Goal: Information Seeking & Learning: Learn about a topic

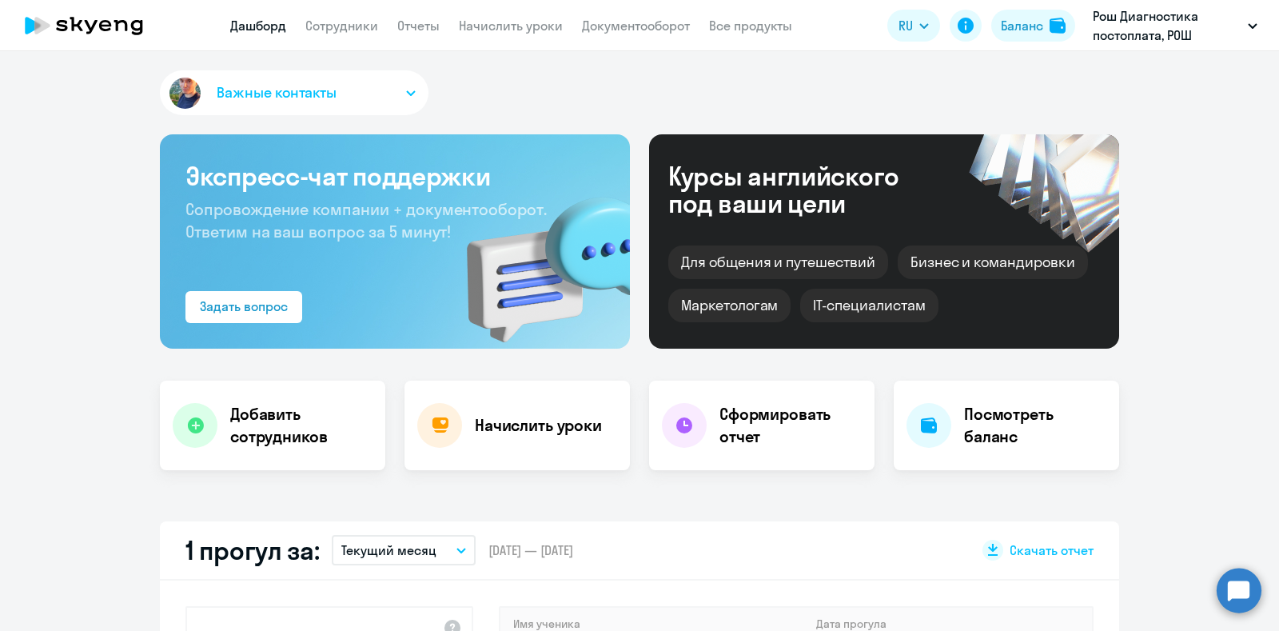
select select "30"
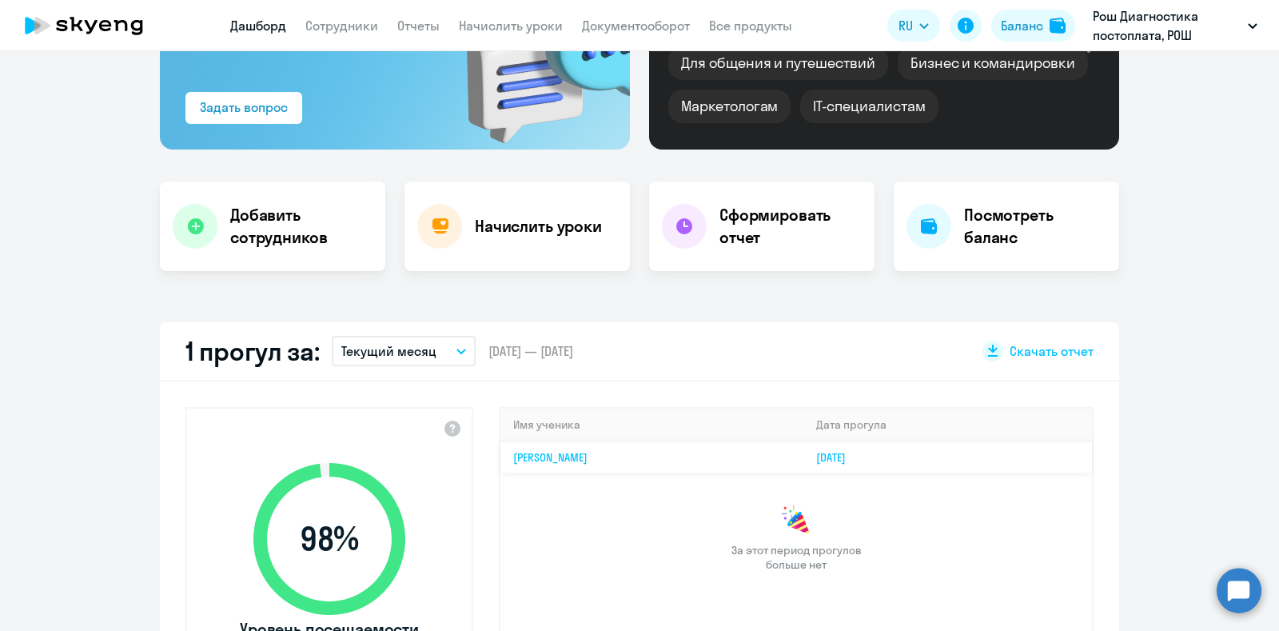
click at [588, 460] on link "[PERSON_NAME]" at bounding box center [550, 457] width 74 height 14
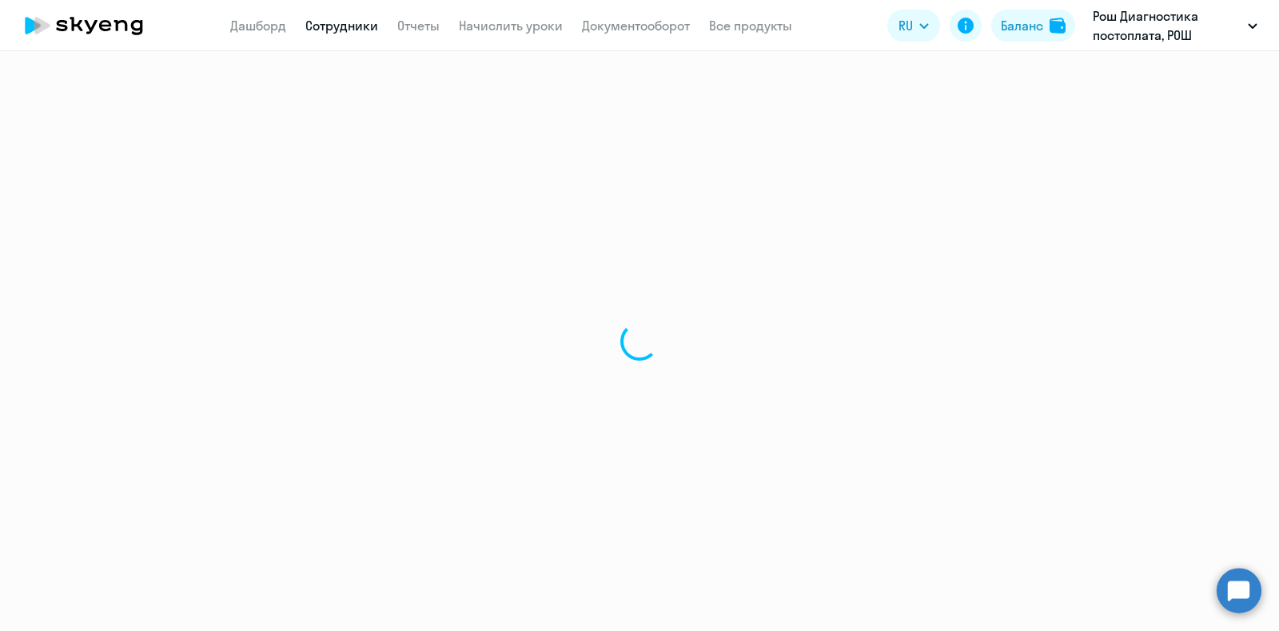
select select "english"
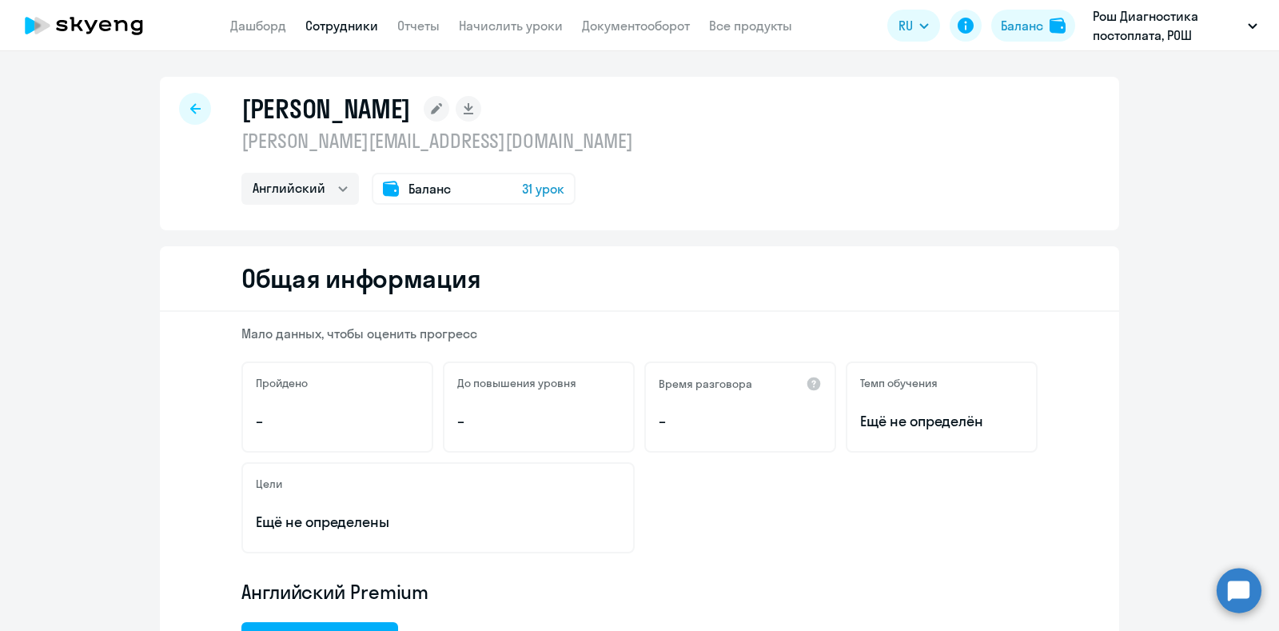
click at [183, 118] on div at bounding box center [195, 109] width 32 height 32
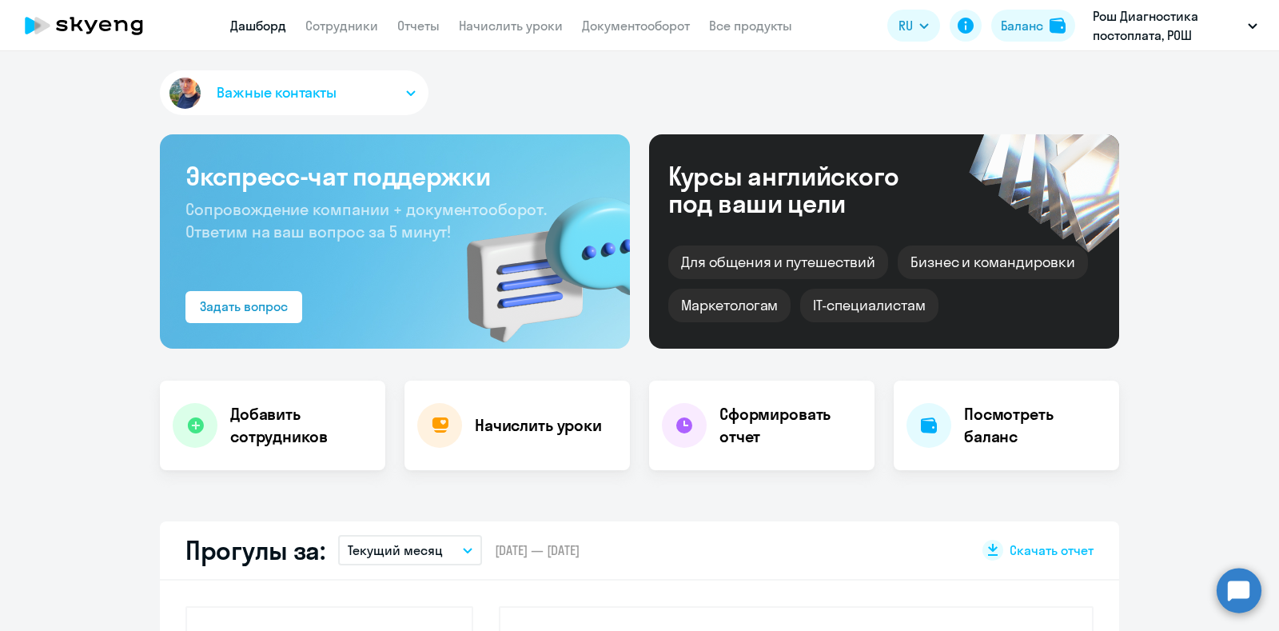
scroll to position [300, 0]
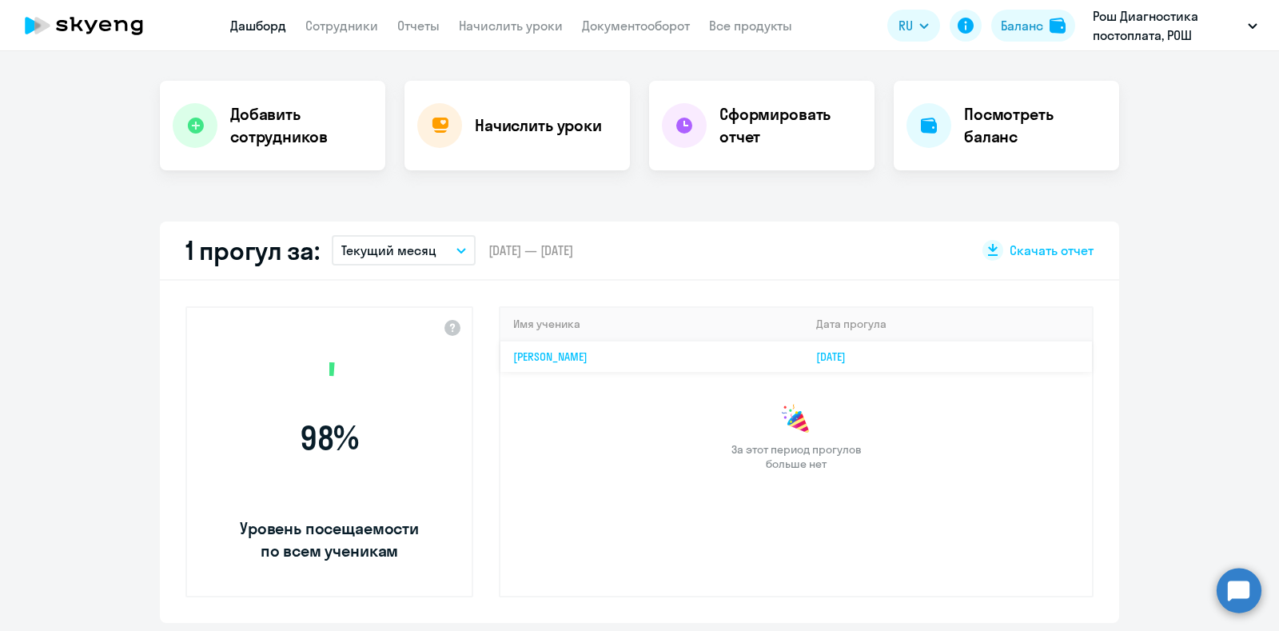
select select "30"
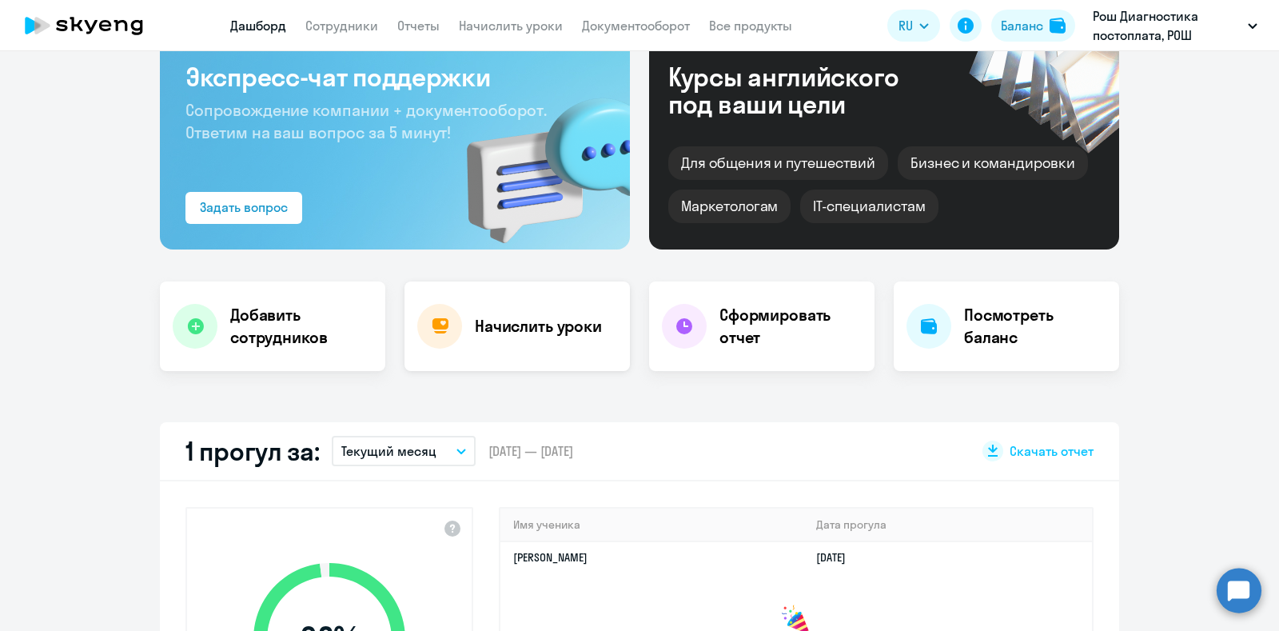
scroll to position [0, 0]
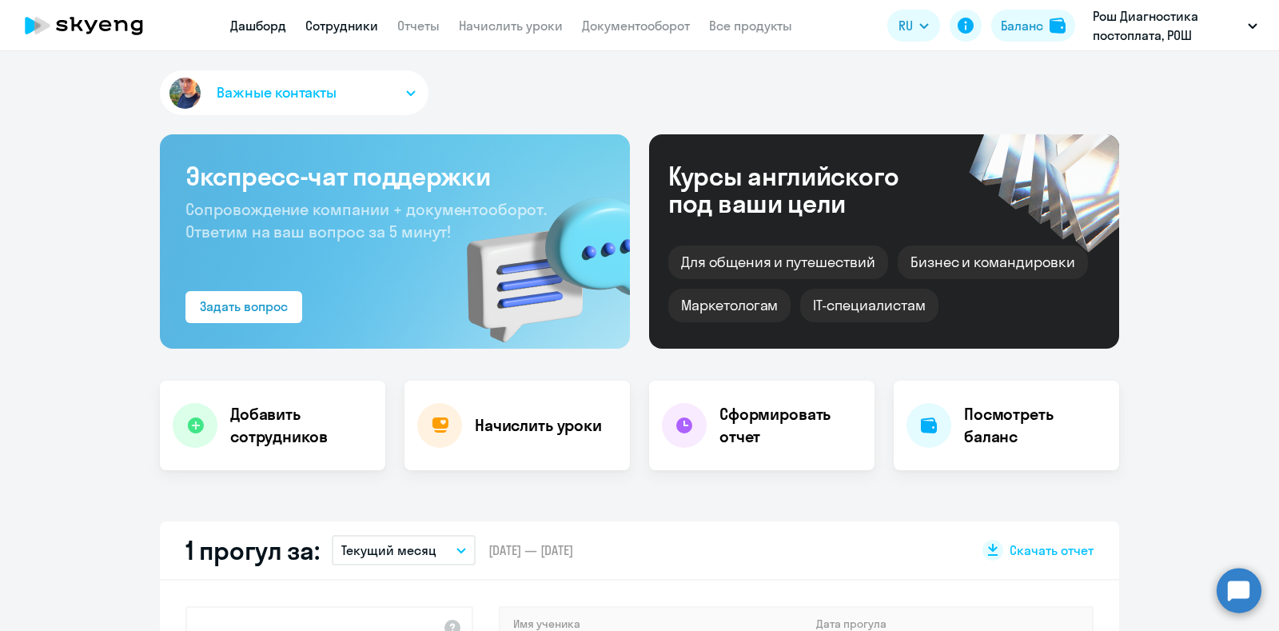
click at [352, 26] on link "Сотрудники" at bounding box center [341, 26] width 73 height 16
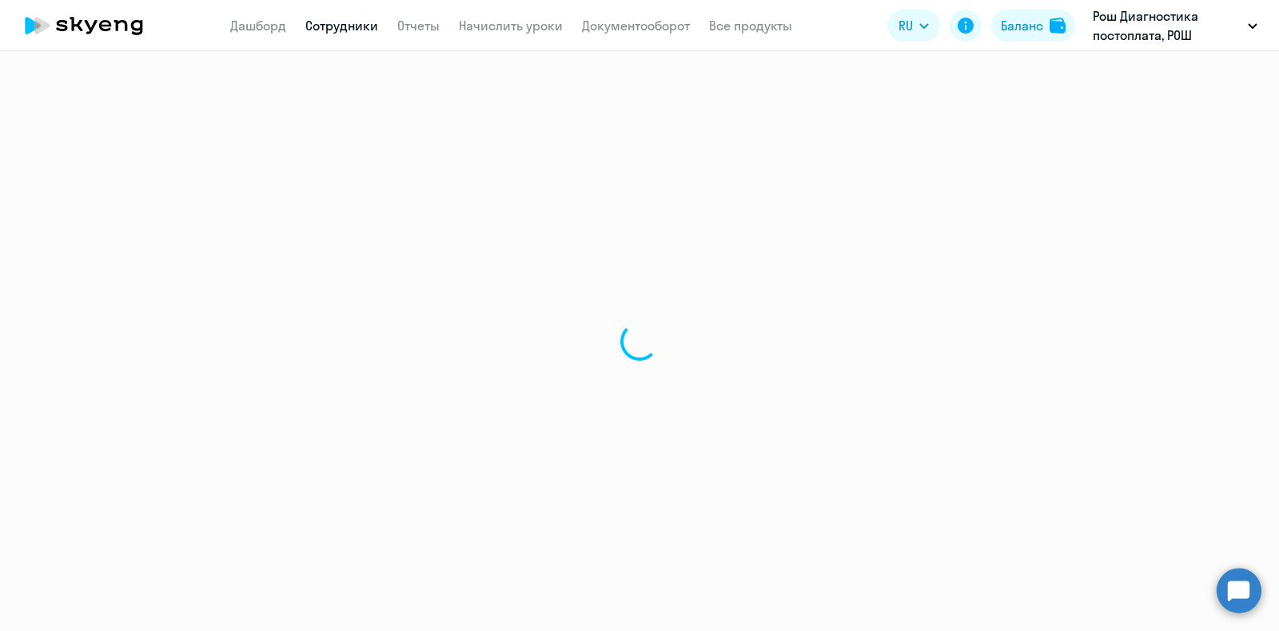
select select "30"
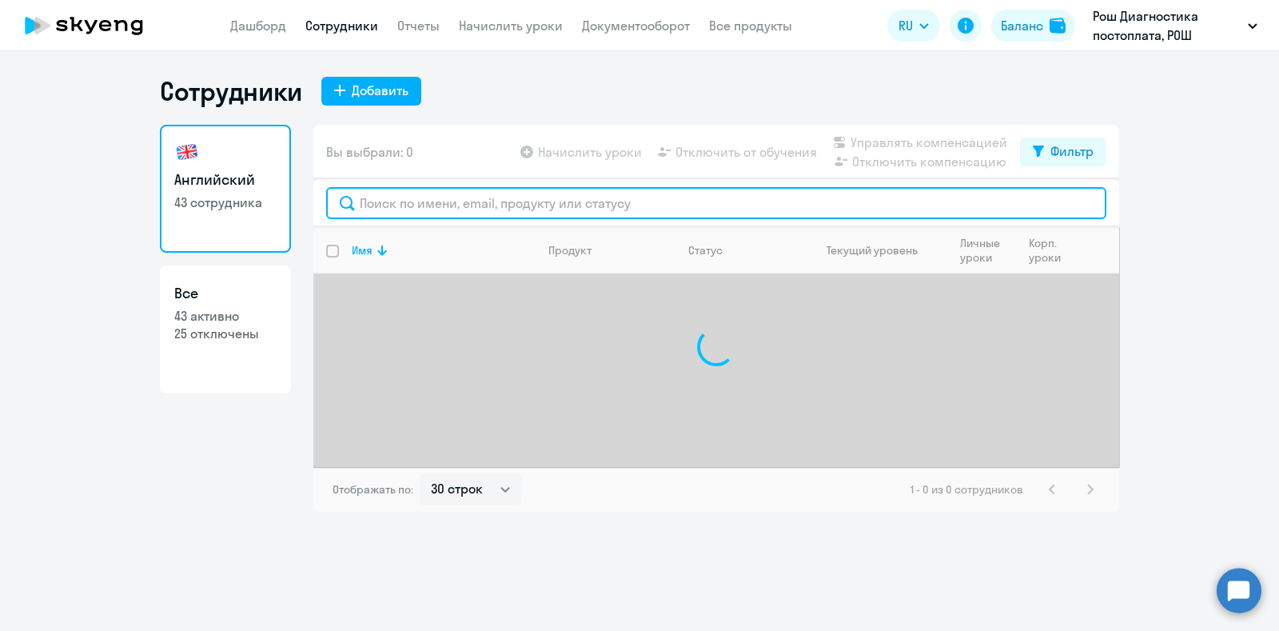
click at [475, 209] on input "text" at bounding box center [716, 203] width 780 height 32
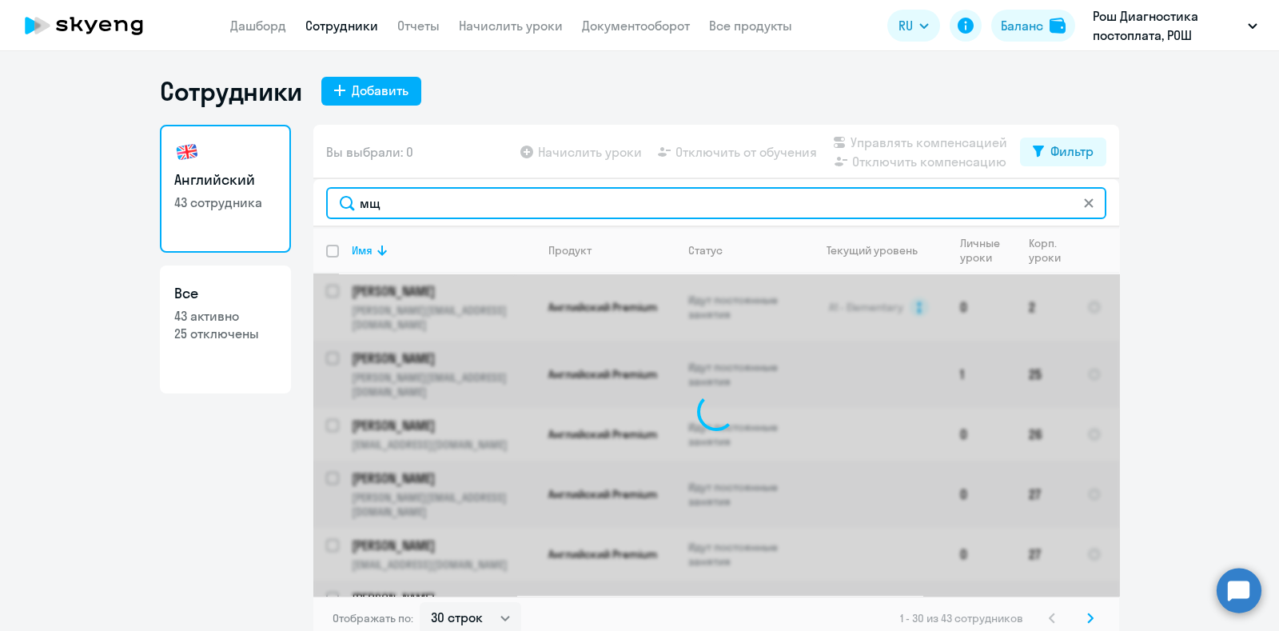
type input "м"
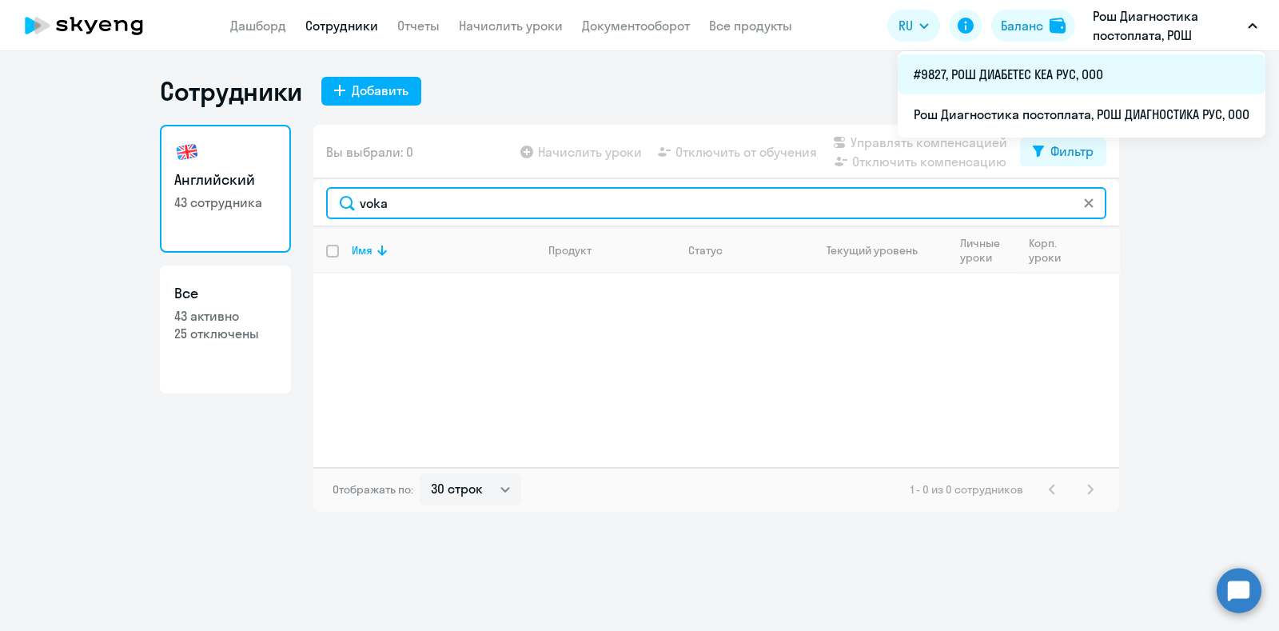
type input "voka"
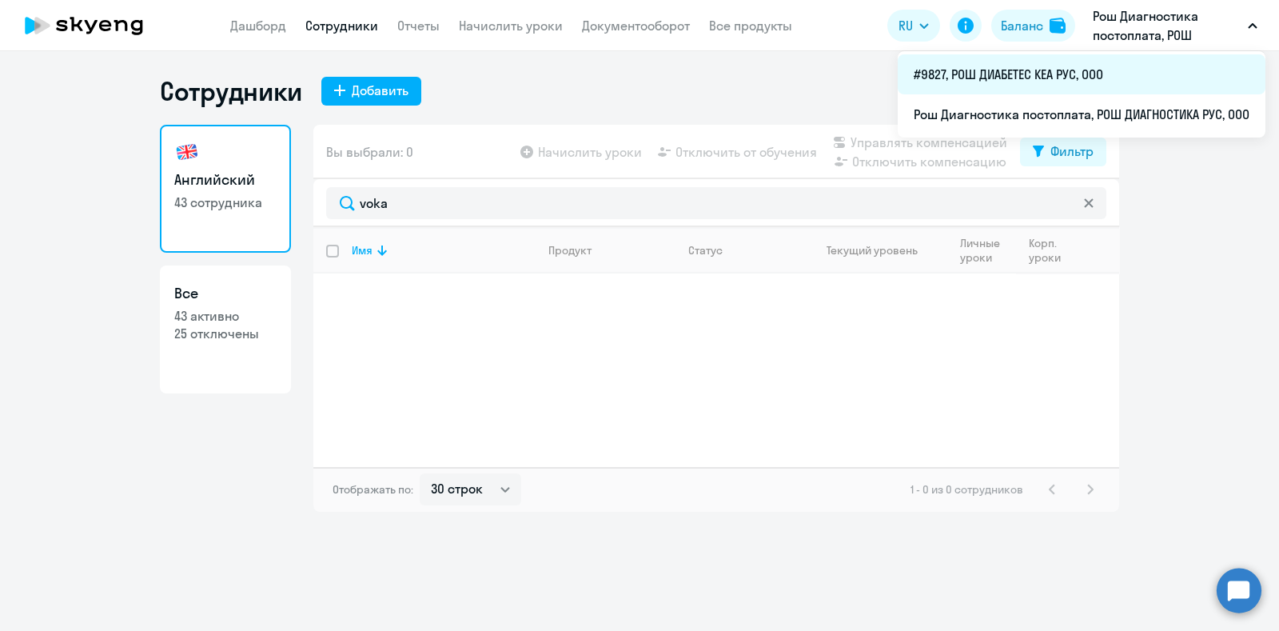
click at [1020, 70] on li "#9827, РОШ ДИАБЕТЕС КЕА РУС, ООО" at bounding box center [1082, 74] width 368 height 40
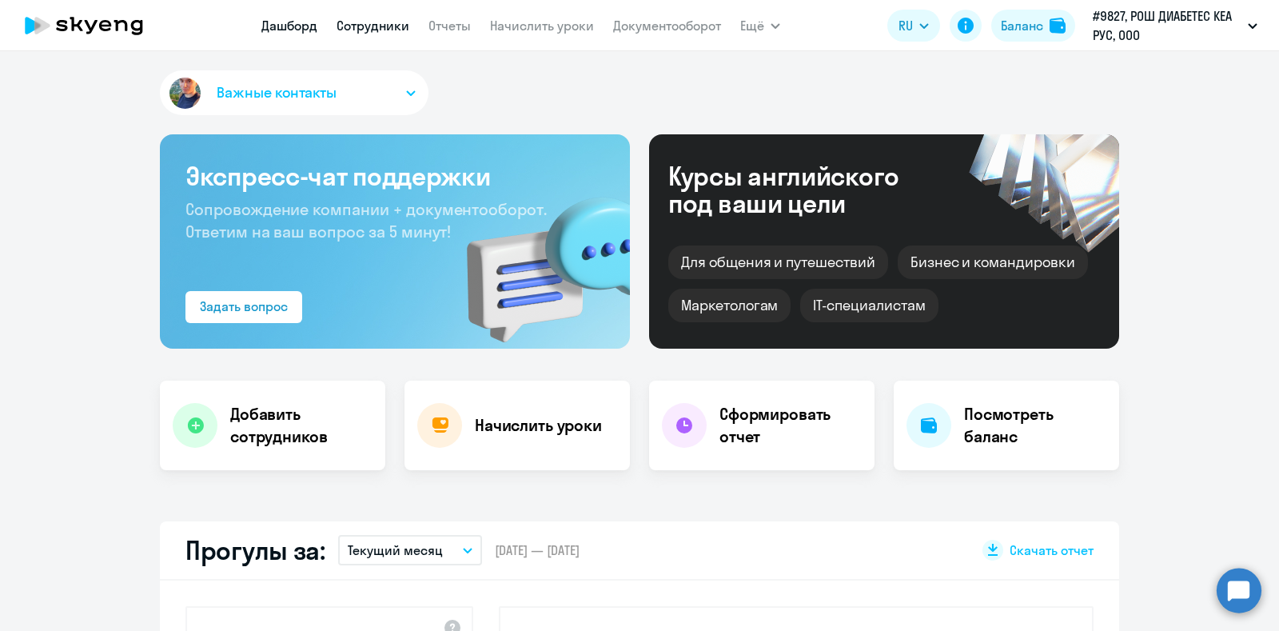
select select "30"
click at [354, 21] on link "Сотрудники" at bounding box center [373, 26] width 73 height 16
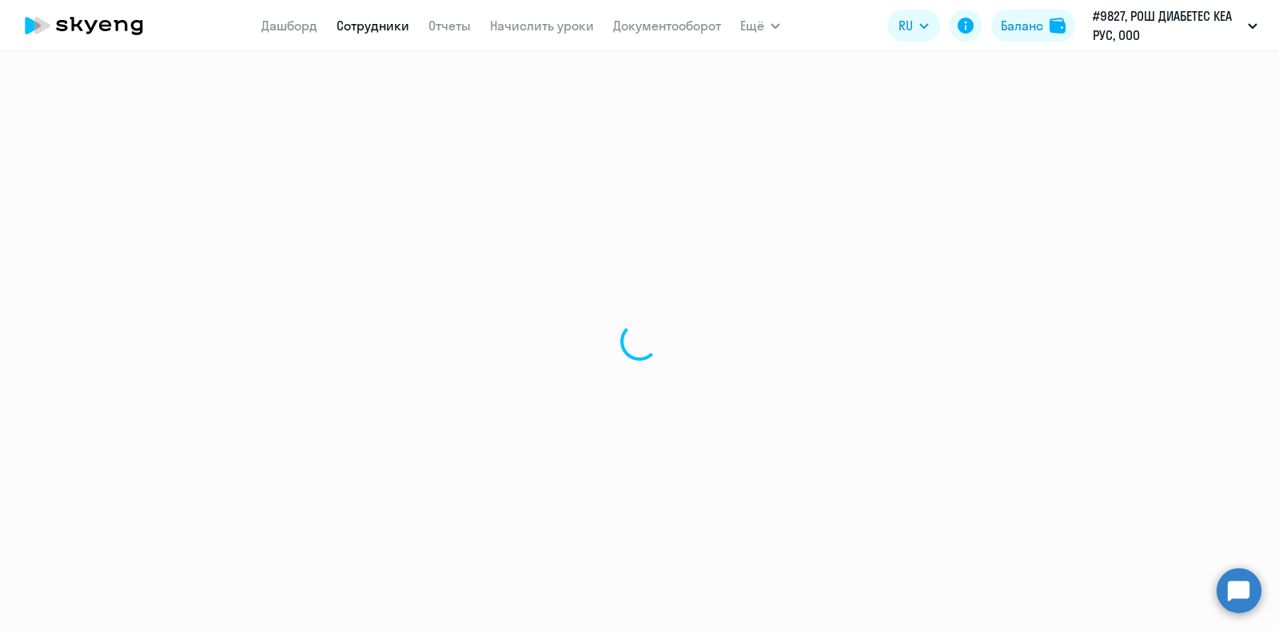
select select "30"
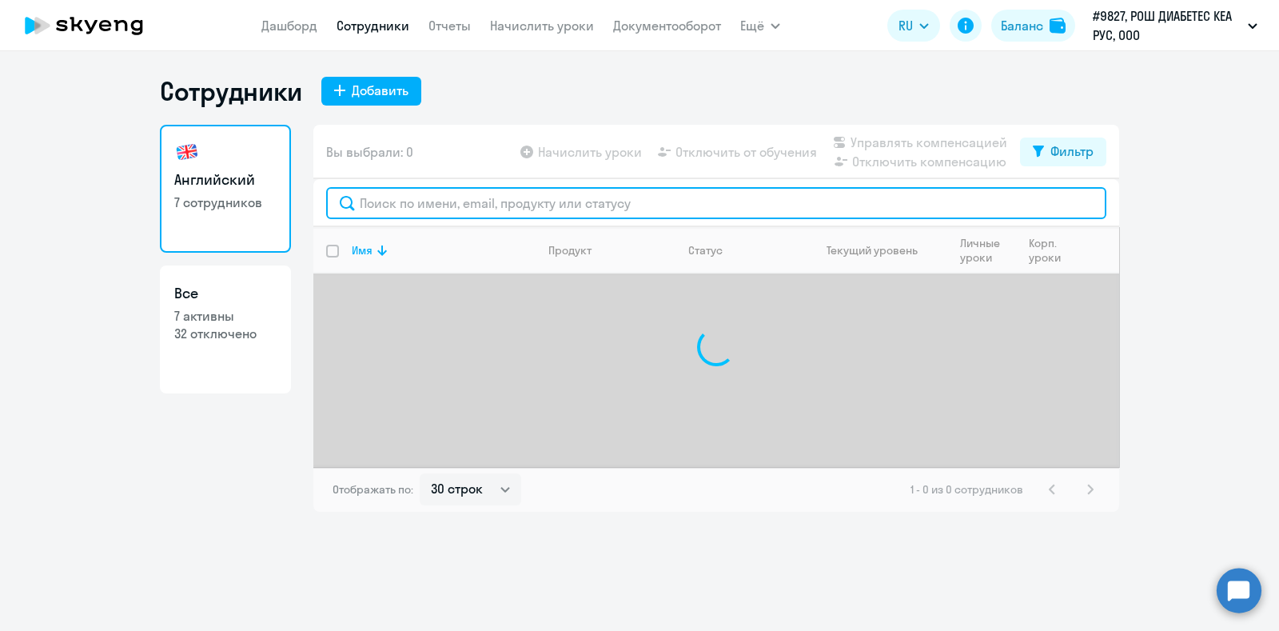
click at [518, 206] on input "text" at bounding box center [716, 203] width 780 height 32
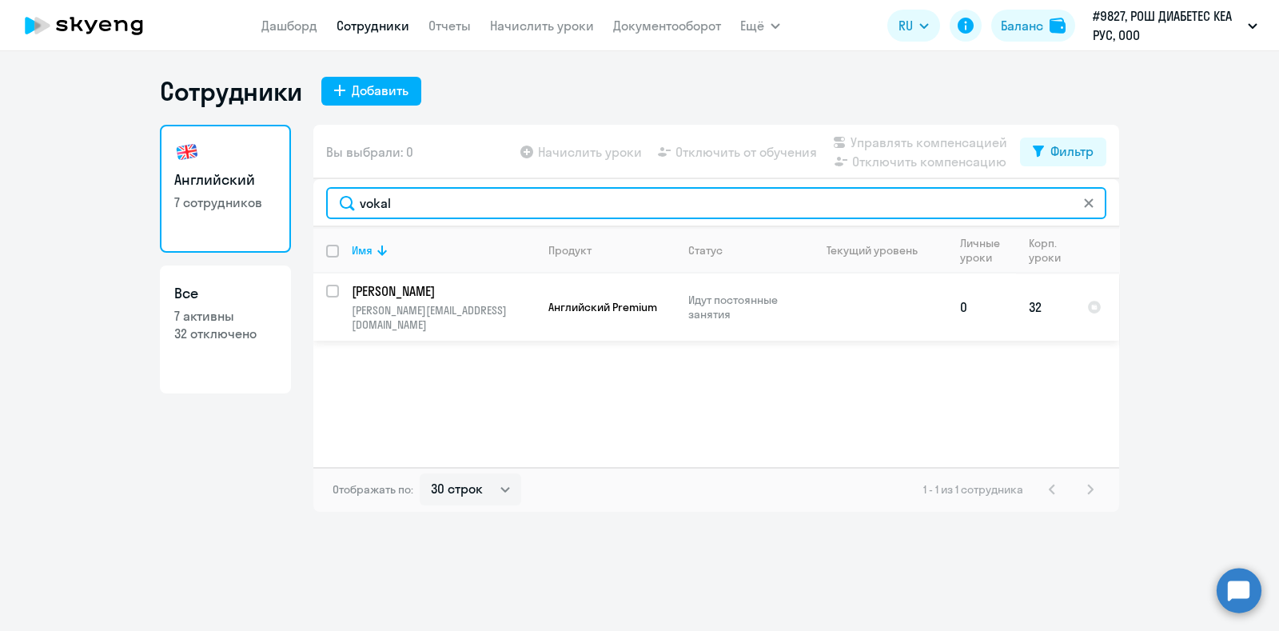
type input "vokal"
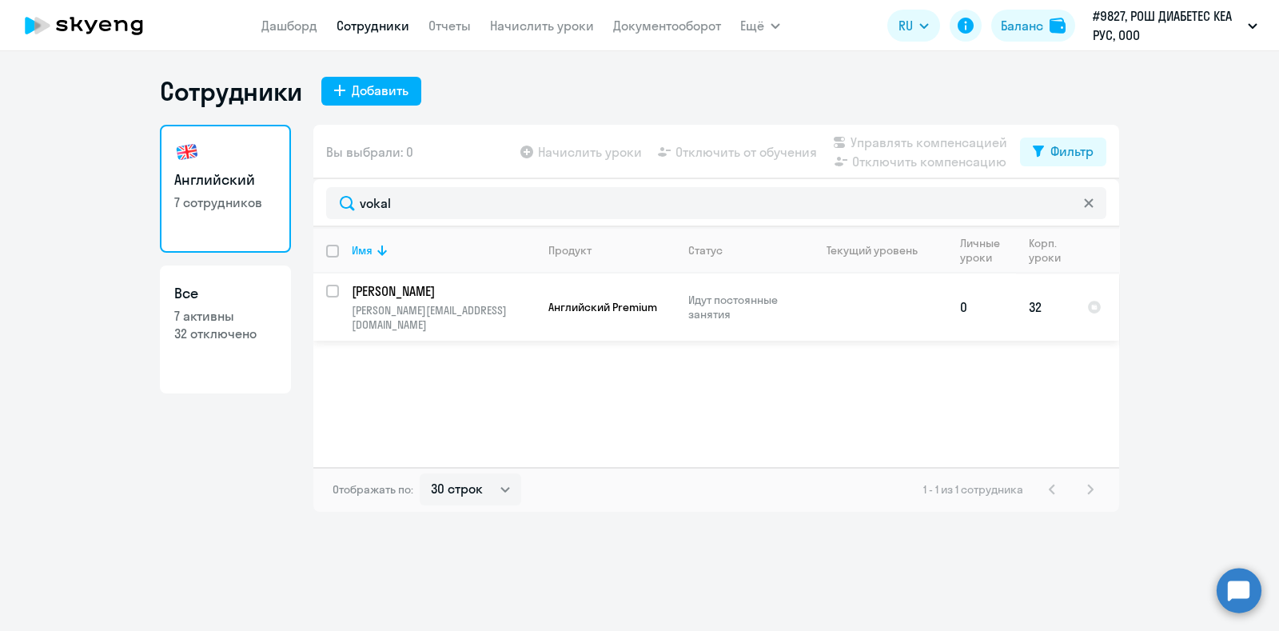
click at [499, 296] on p "[PERSON_NAME]" at bounding box center [442, 291] width 181 height 18
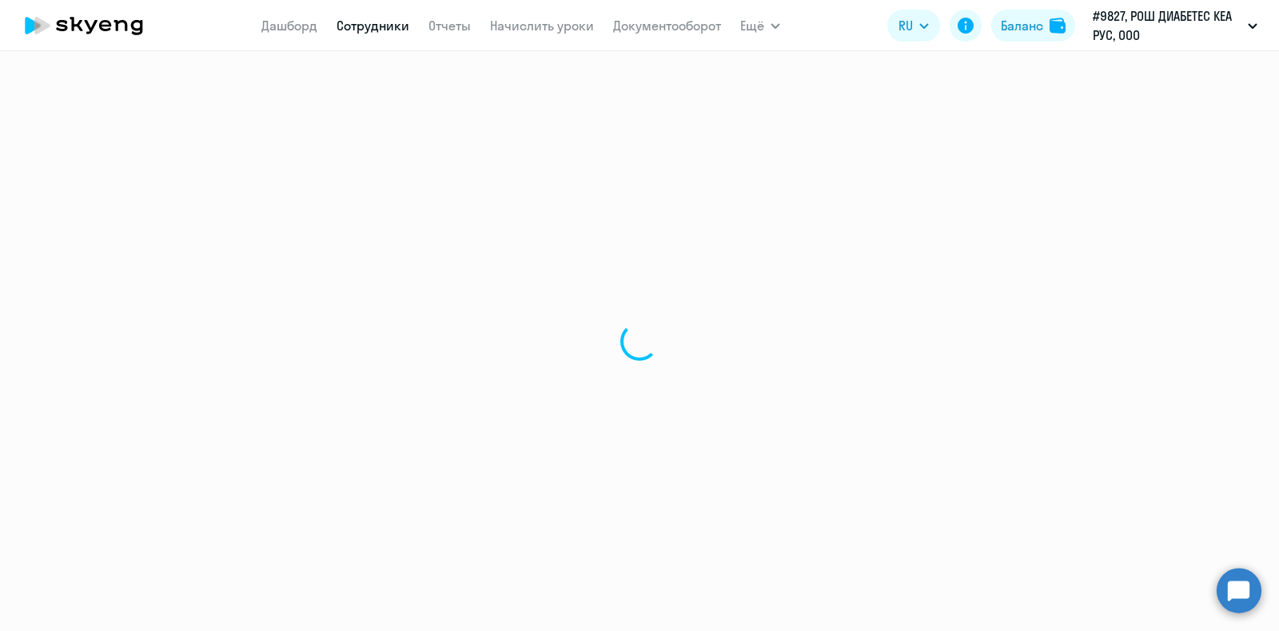
select select "english"
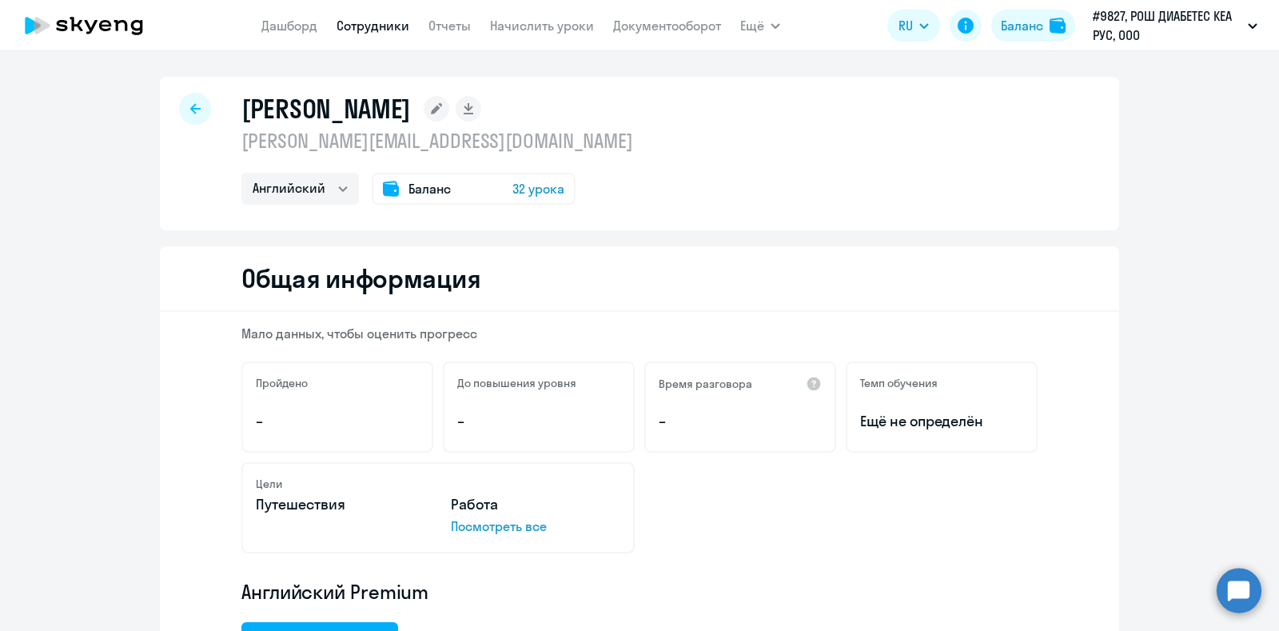
click at [192, 108] on div at bounding box center [195, 109] width 32 height 32
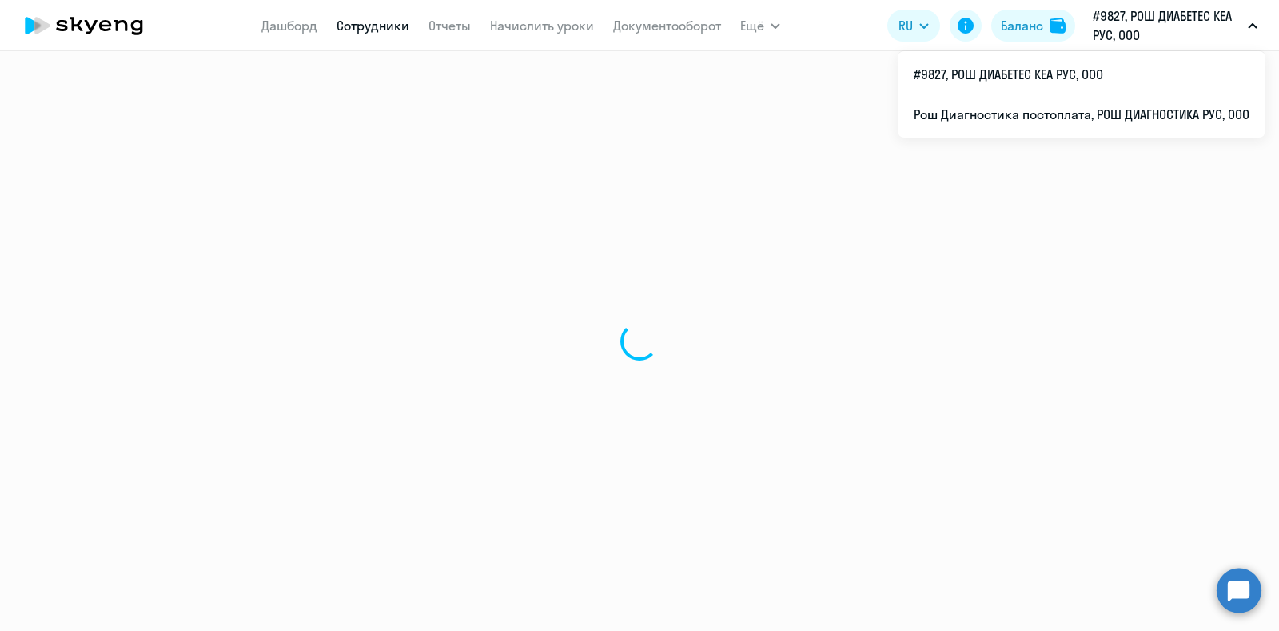
select select "30"
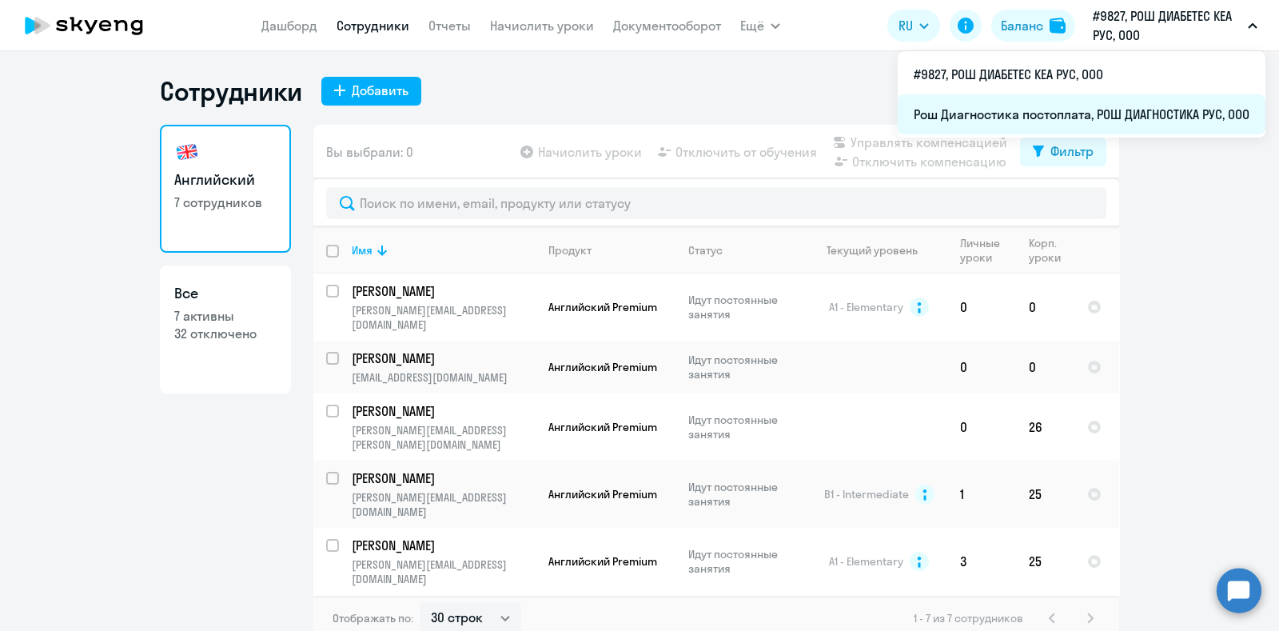
click at [987, 114] on li "Рош Диагностика постоплата, РОШ ДИАГНОСТИКА РУС, ООО" at bounding box center [1082, 114] width 368 height 40
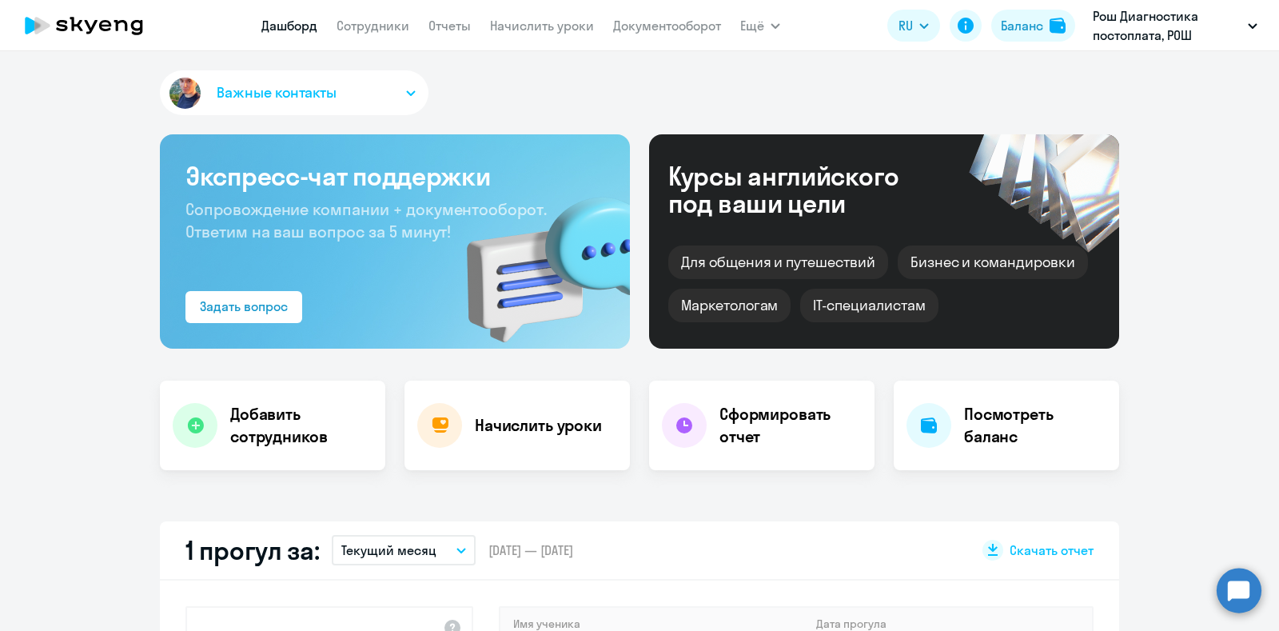
select select "30"
click at [385, 29] on link "Сотрудники" at bounding box center [373, 26] width 73 height 16
select select "30"
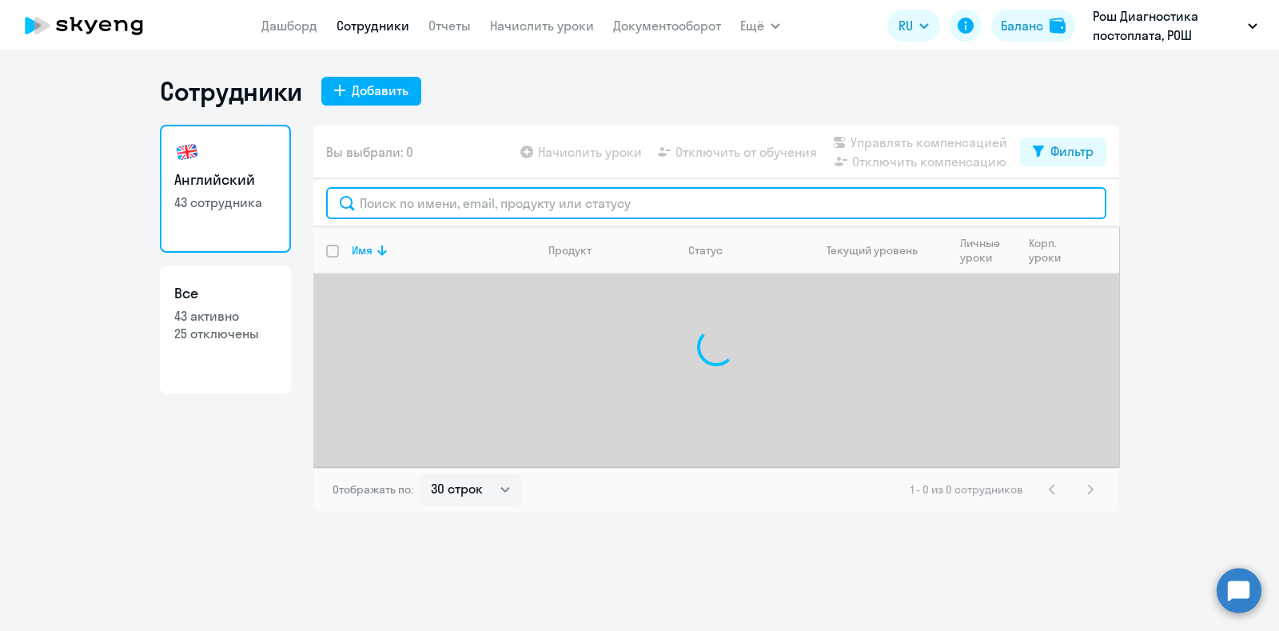
click at [506, 208] on input "text" at bounding box center [716, 203] width 780 height 32
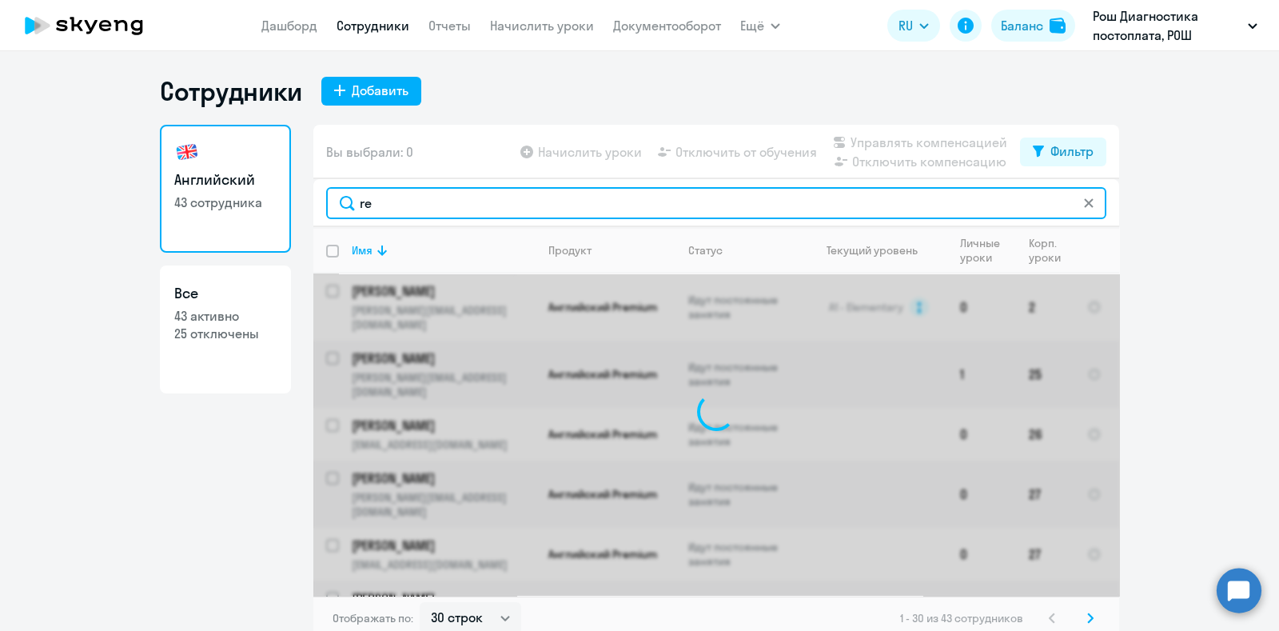
type input "r"
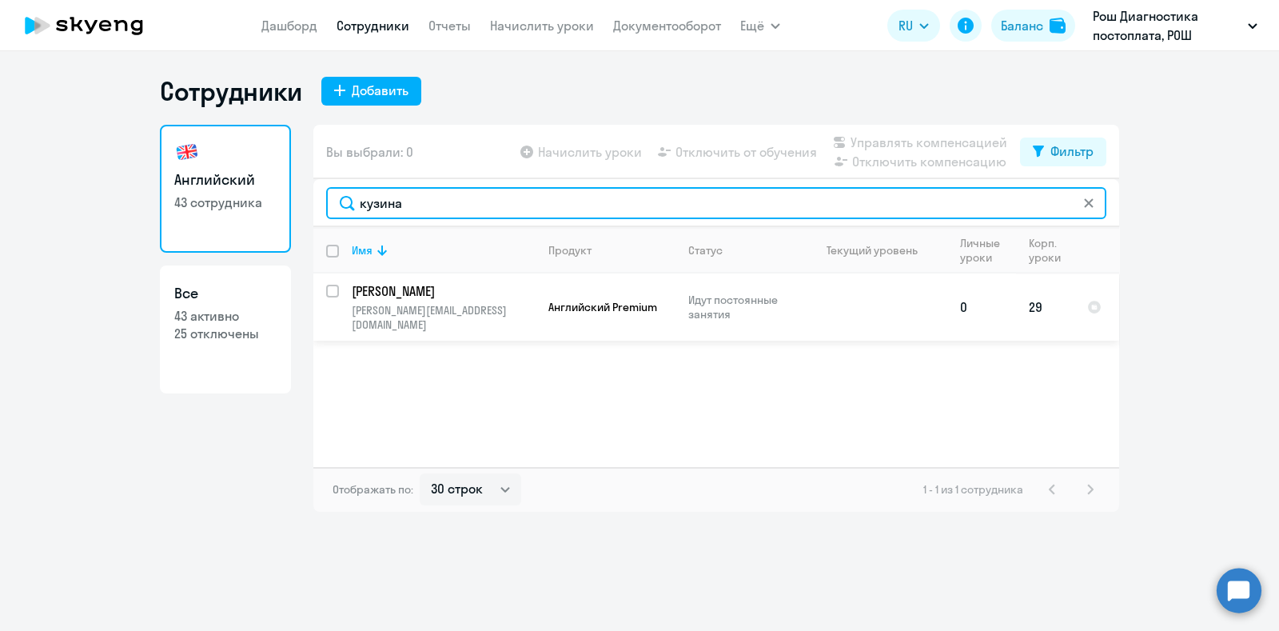
type input "кузина"
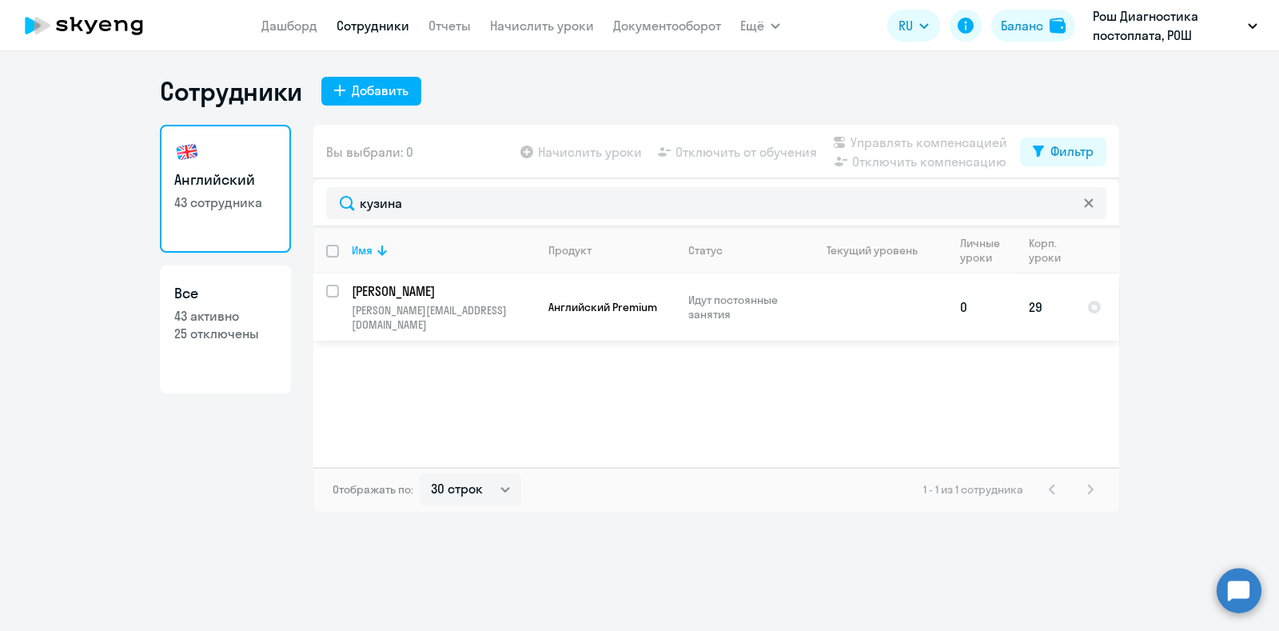
click at [776, 309] on p "Идут постоянные занятия" at bounding box center [743, 307] width 110 height 29
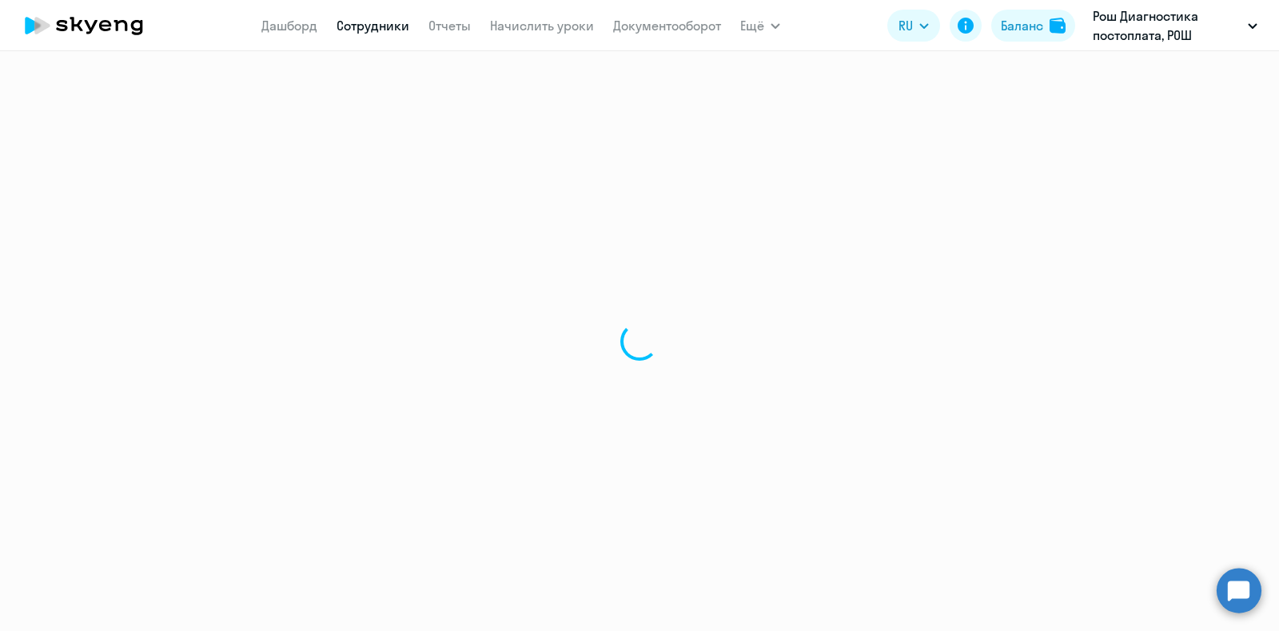
select select "english"
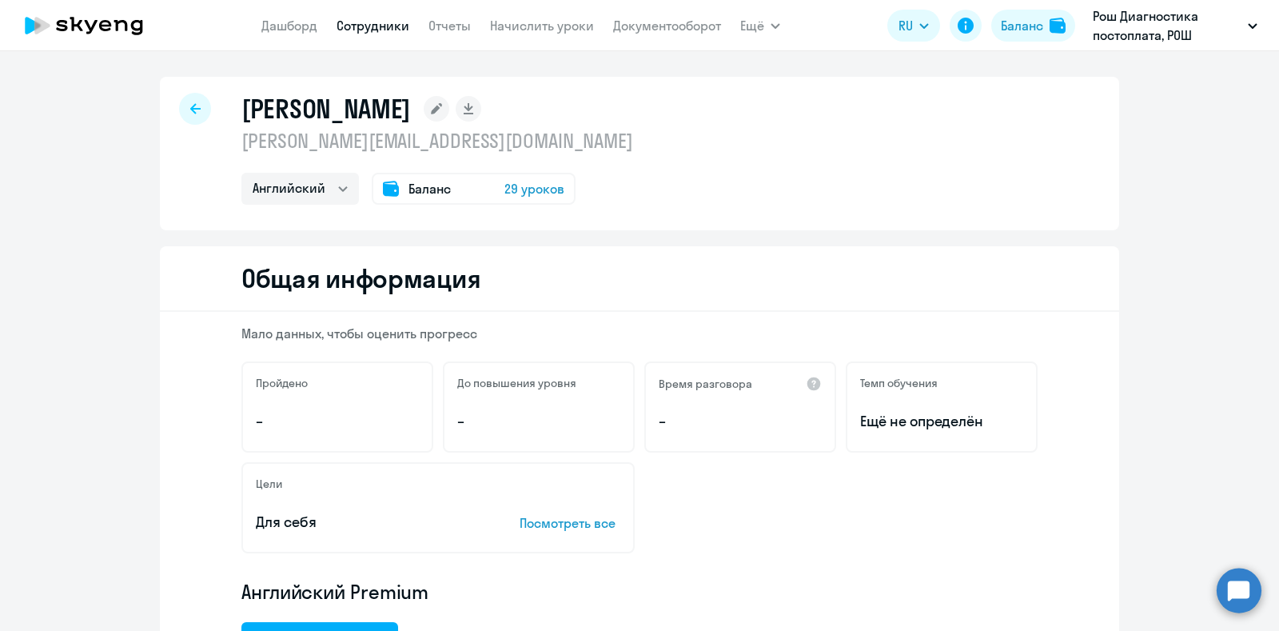
click at [190, 114] on icon at bounding box center [195, 108] width 10 height 11
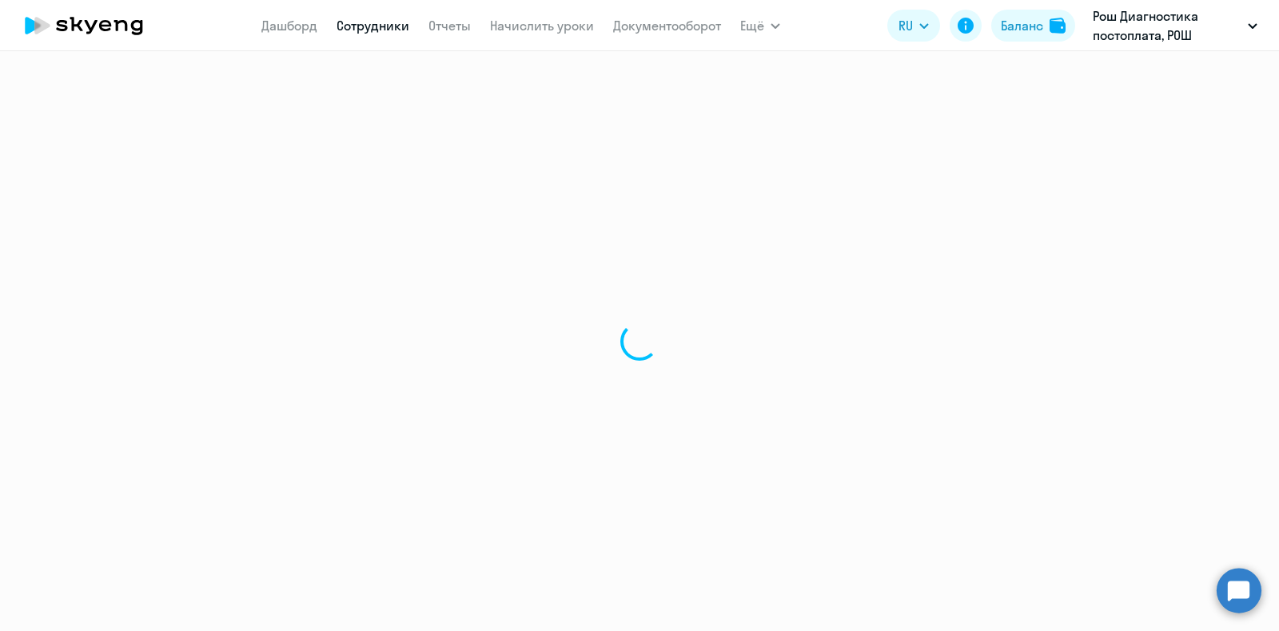
select select "30"
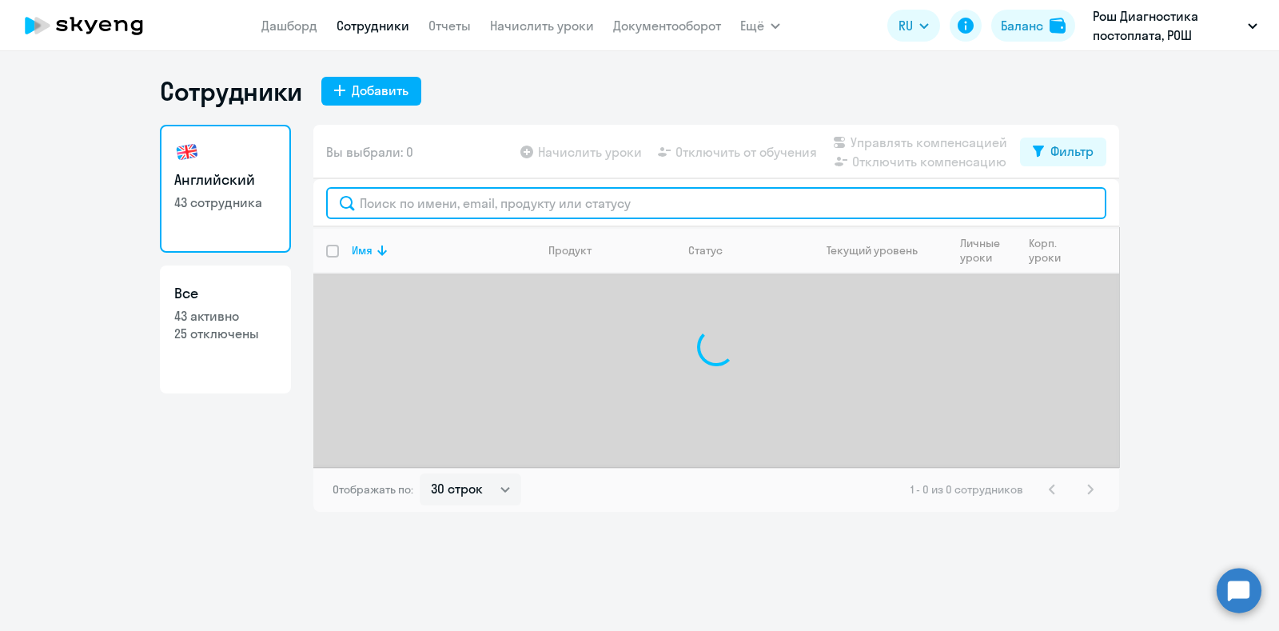
click at [457, 200] on input "text" at bounding box center [716, 203] width 780 height 32
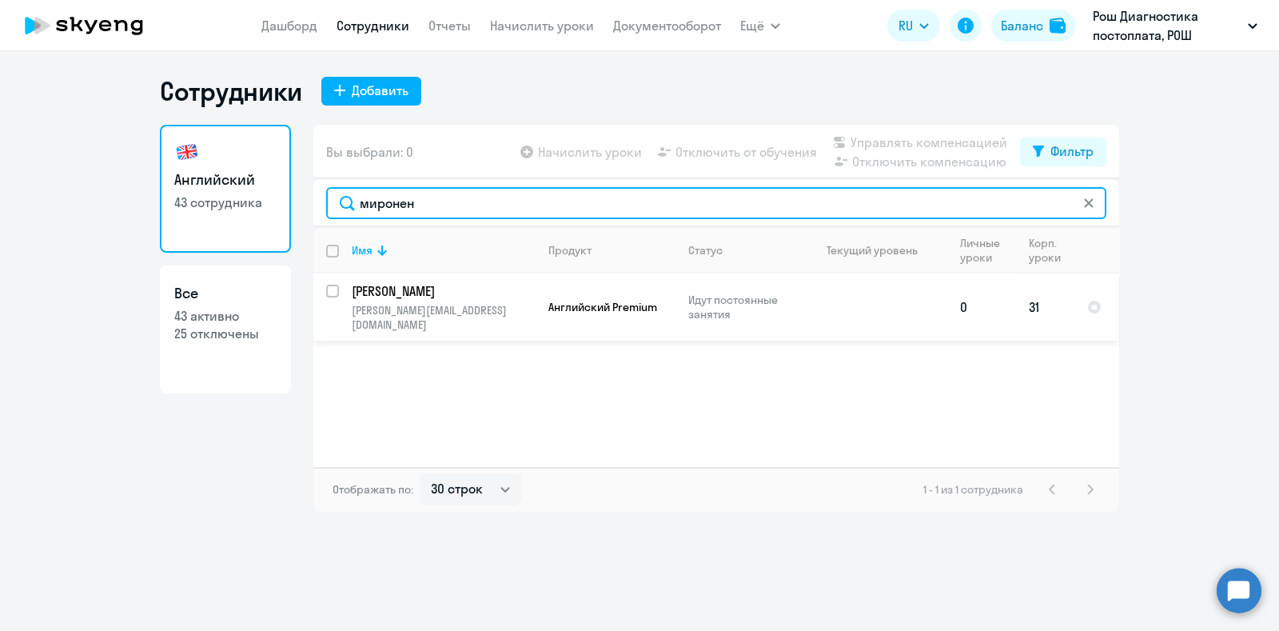
type input "миронен"
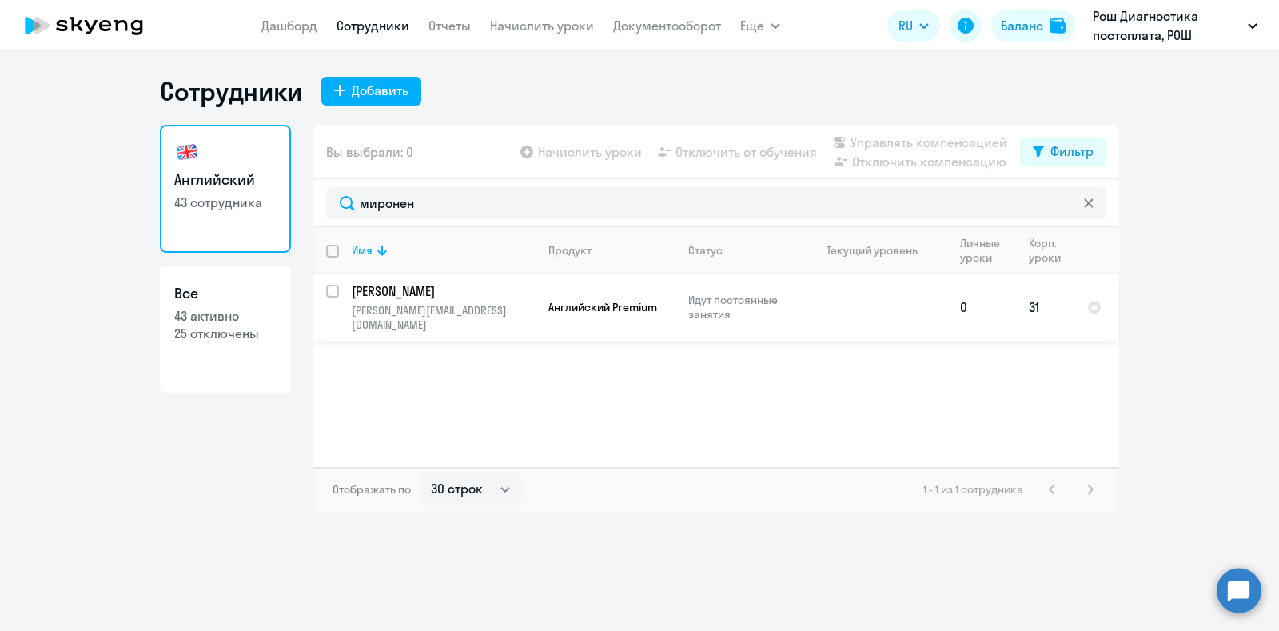
click at [422, 305] on p "[PERSON_NAME][EMAIL_ADDRESS][DOMAIN_NAME]" at bounding box center [443, 317] width 183 height 29
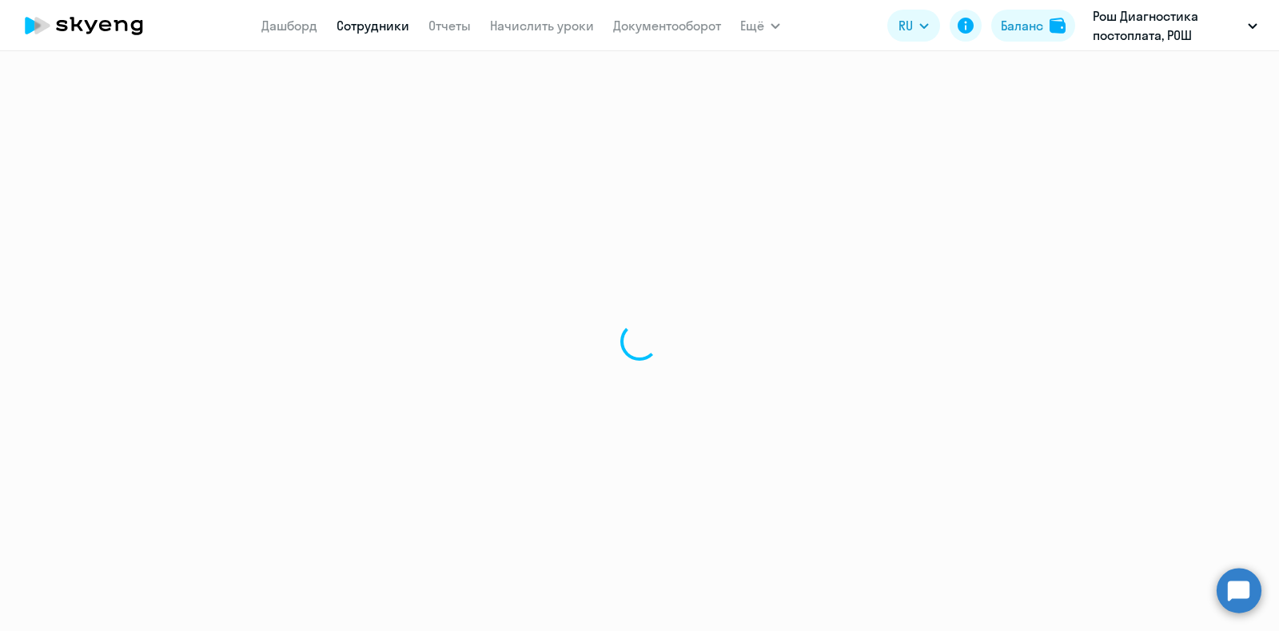
select select "english"
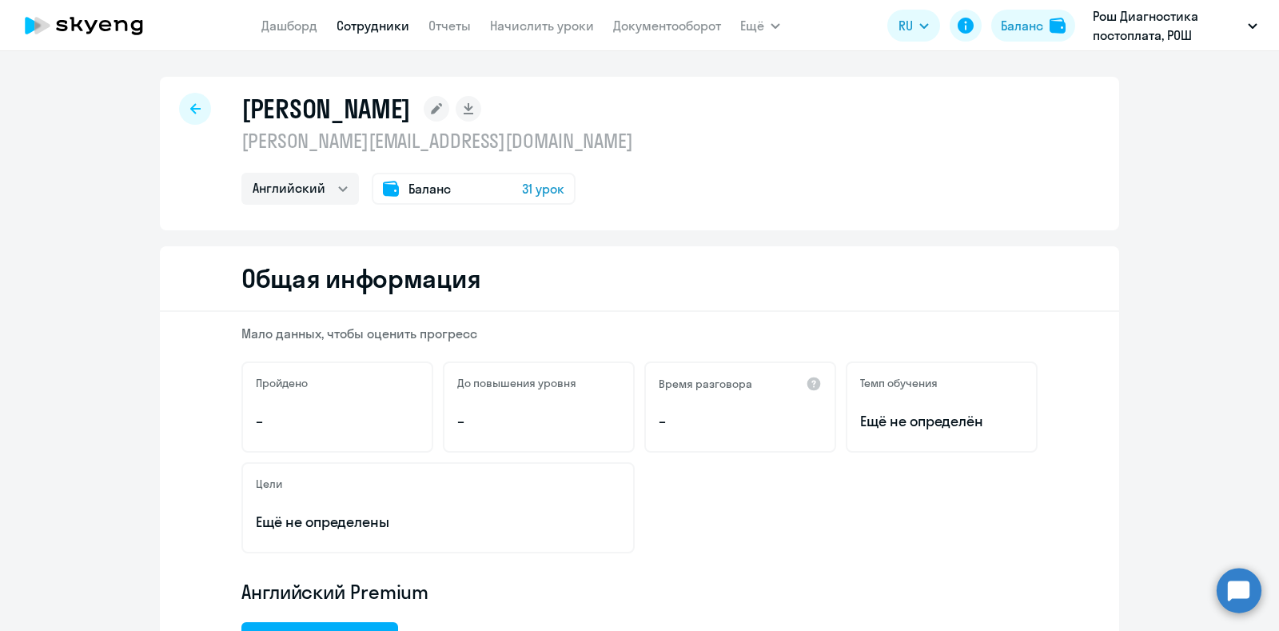
click at [190, 105] on icon at bounding box center [195, 108] width 10 height 11
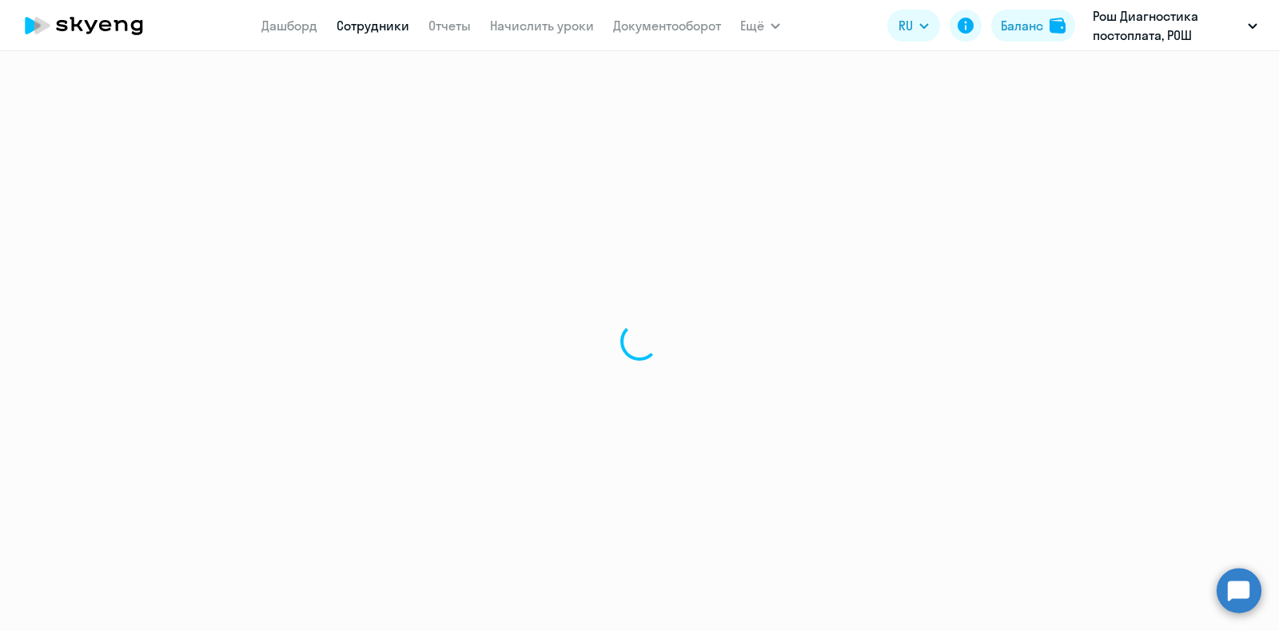
select select "30"
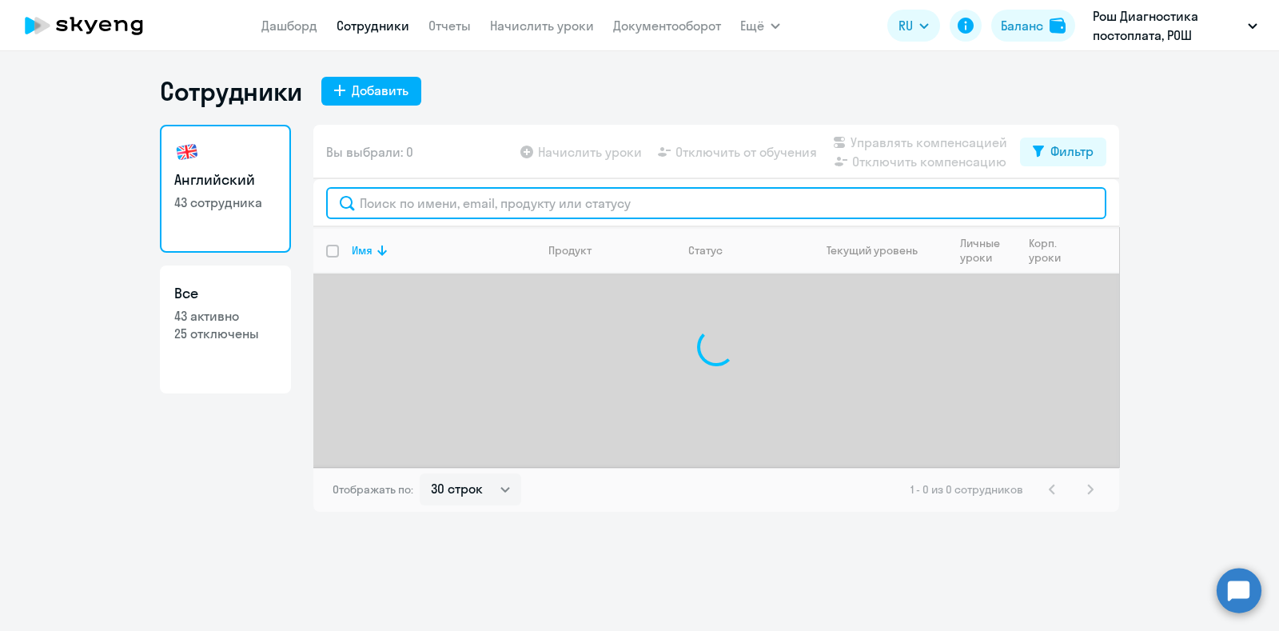
click at [533, 198] on input "text" at bounding box center [716, 203] width 780 height 32
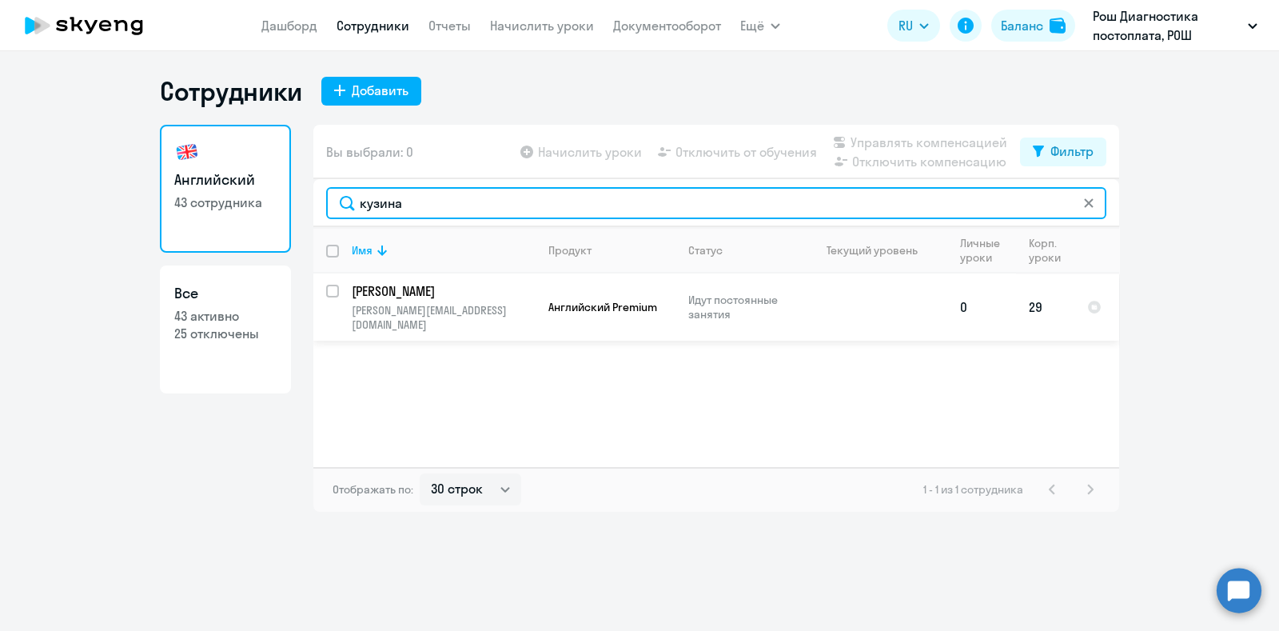
type input "кузина"
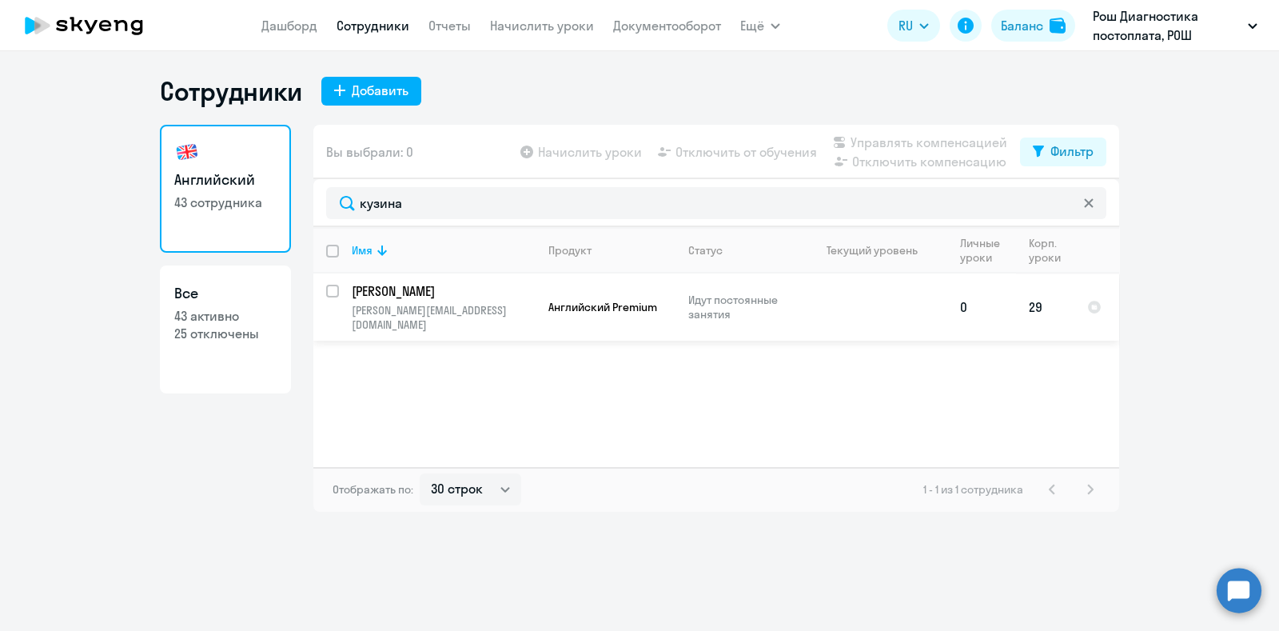
click at [473, 289] on p "[PERSON_NAME]" at bounding box center [442, 291] width 181 height 18
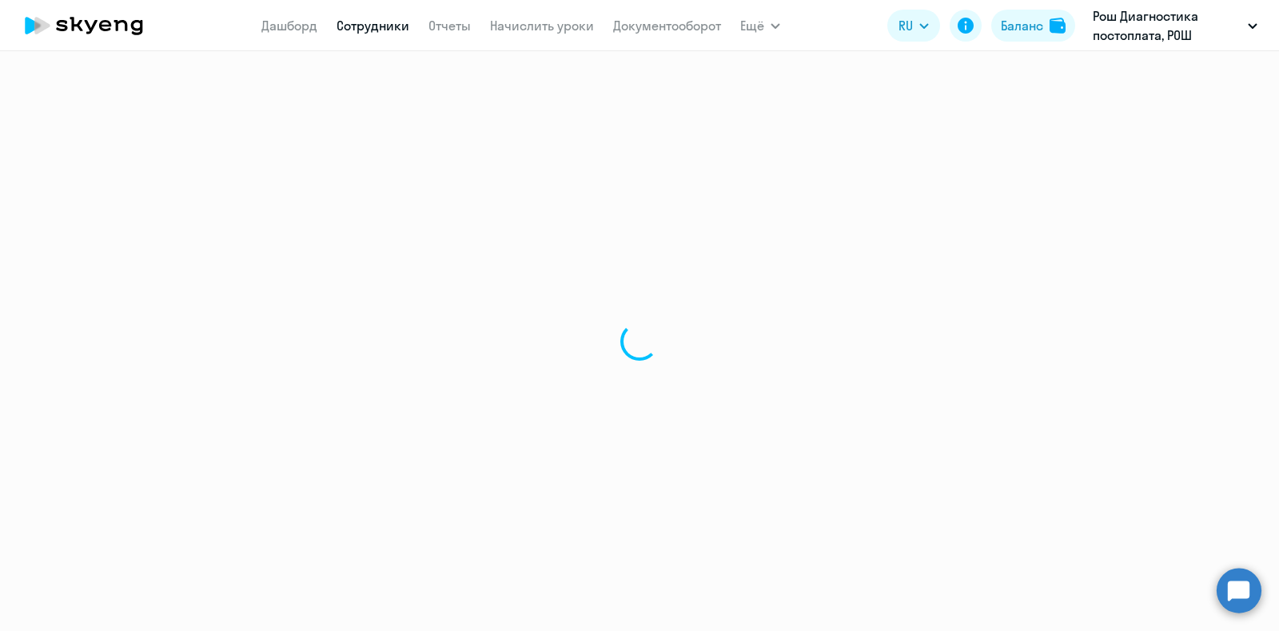
select select "english"
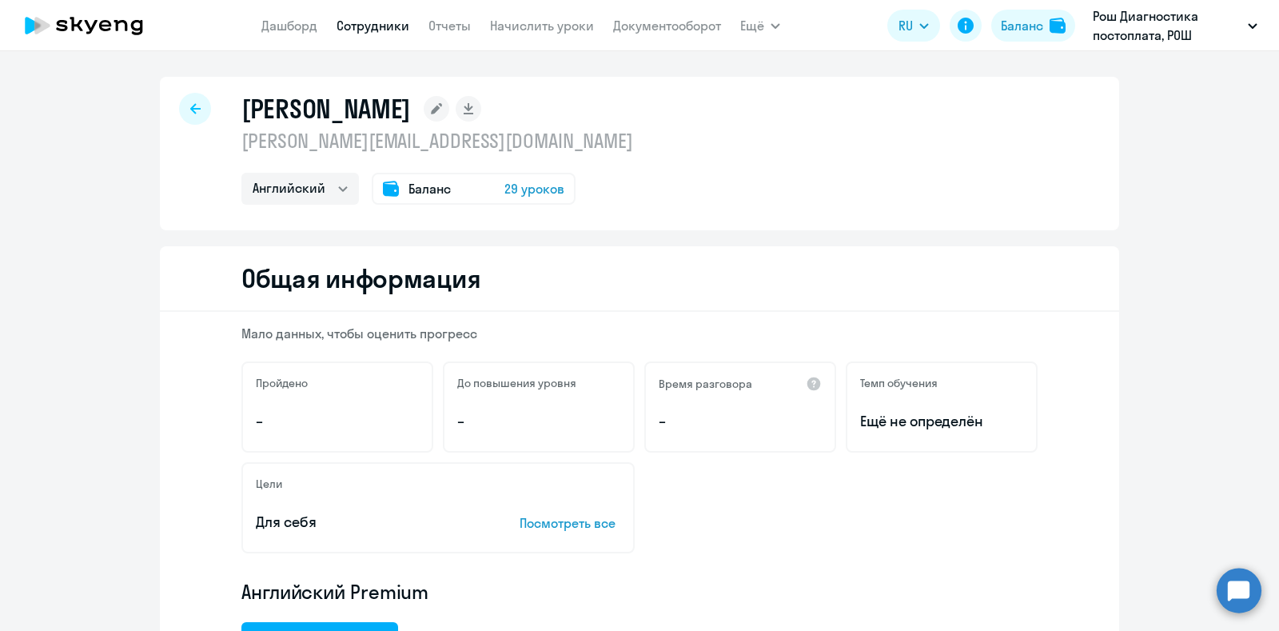
click at [531, 190] on span "29 уроков" at bounding box center [535, 188] width 60 height 19
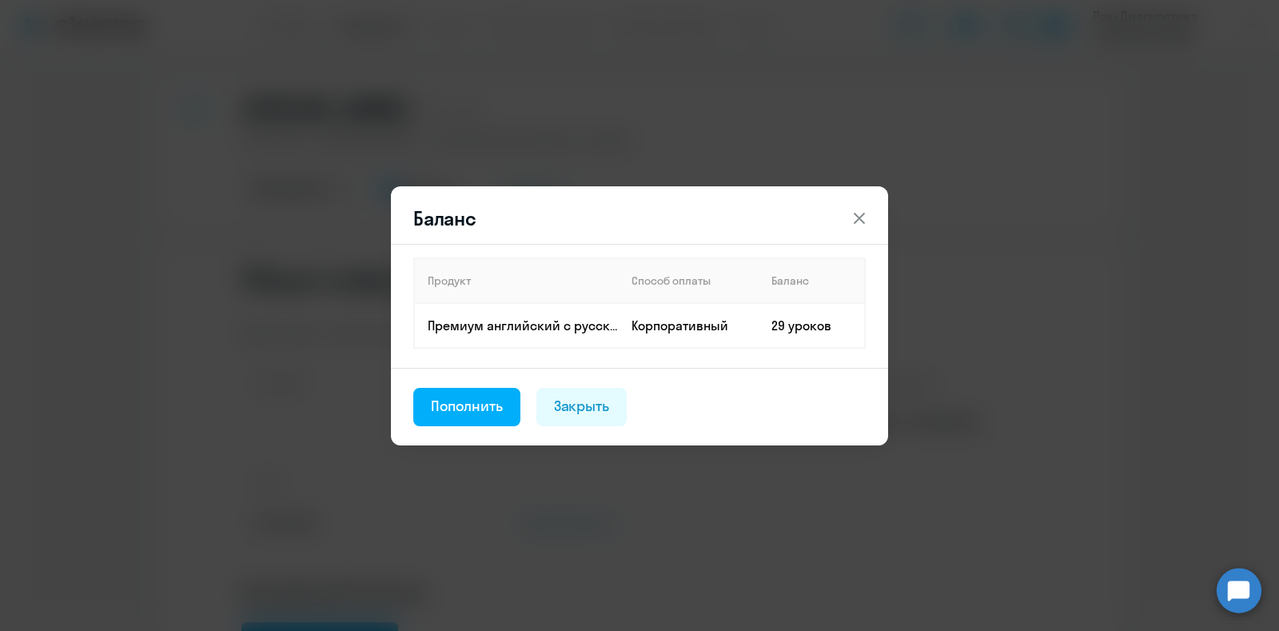
click at [860, 218] on icon at bounding box center [859, 217] width 11 height 11
